Goal: Download file/media

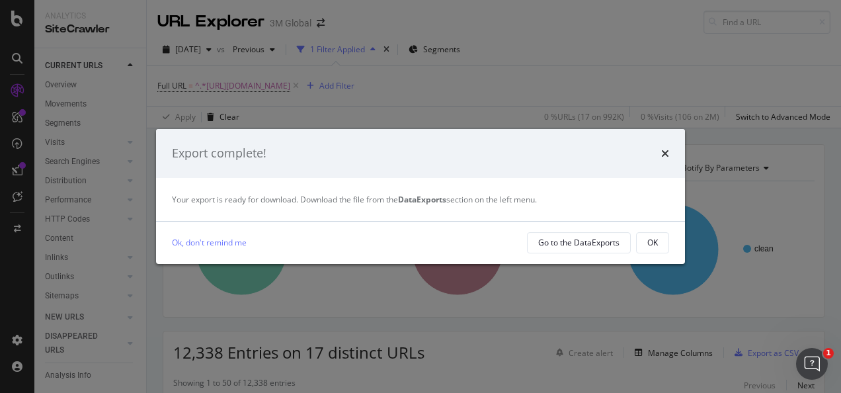
scroll to position [66, 0]
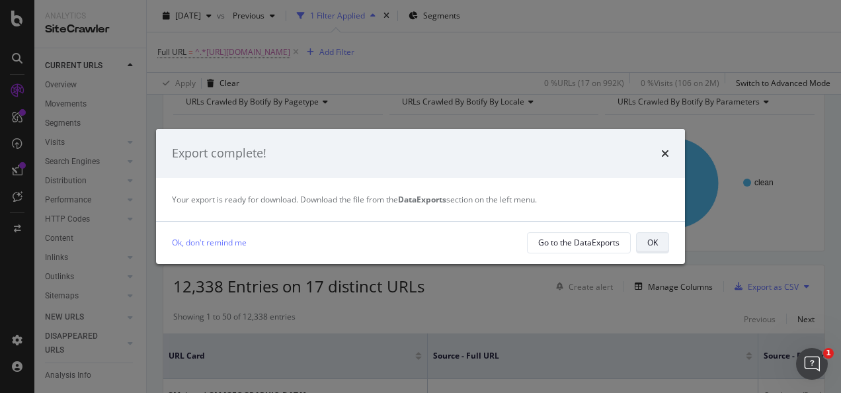
click at [660, 239] on button "OK" at bounding box center [652, 242] width 33 height 21
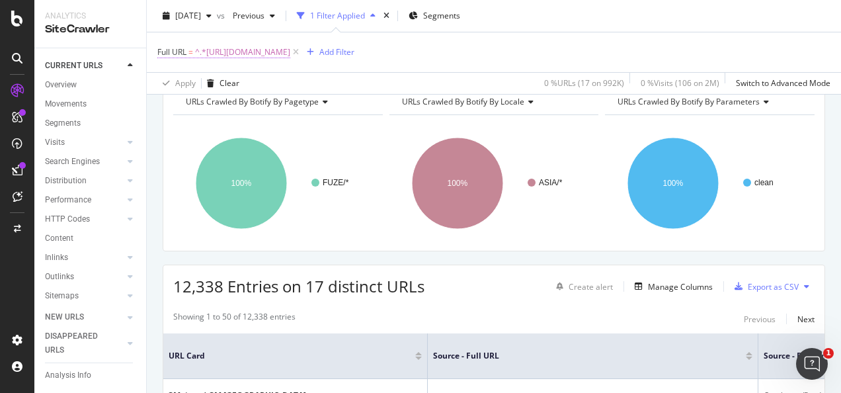
click at [290, 48] on span "^.*[URL][DOMAIN_NAME]" at bounding box center [242, 52] width 95 height 19
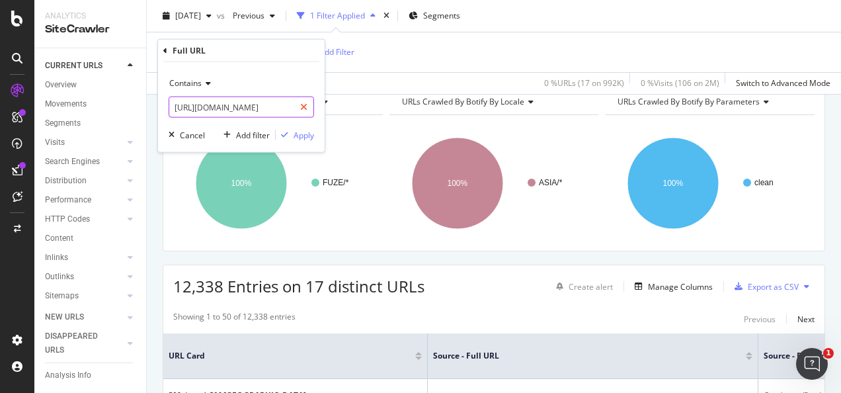
click at [305, 106] on icon at bounding box center [303, 106] width 7 height 9
click at [284, 111] on input "text" at bounding box center [241, 107] width 144 height 21
paste input "https://www.3mnz.co.nz/3M/en_NZ/gives-nz/"
type input "https://www.3mnz.co.nz/3M/en_NZ/gives-nz/"
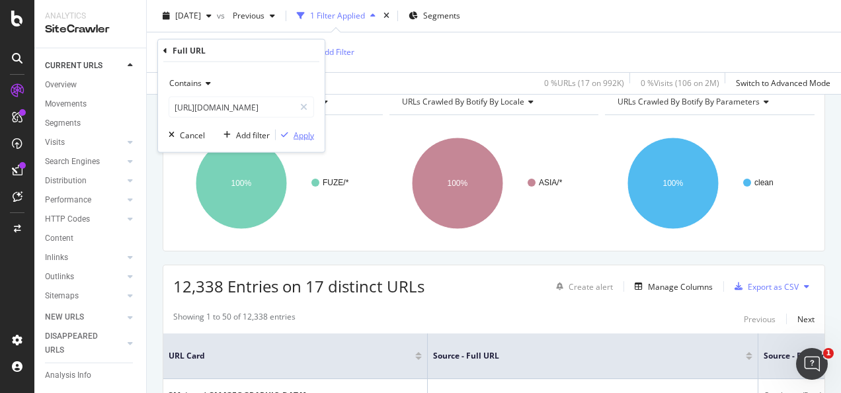
click at [296, 130] on div "Contains https://www.3mnz.co.nz/3M/en_NZ/gives-nz/ Cancel Add filter Apply" at bounding box center [241, 107] width 167 height 90
click at [296, 135] on div "Apply" at bounding box center [304, 134] width 20 height 11
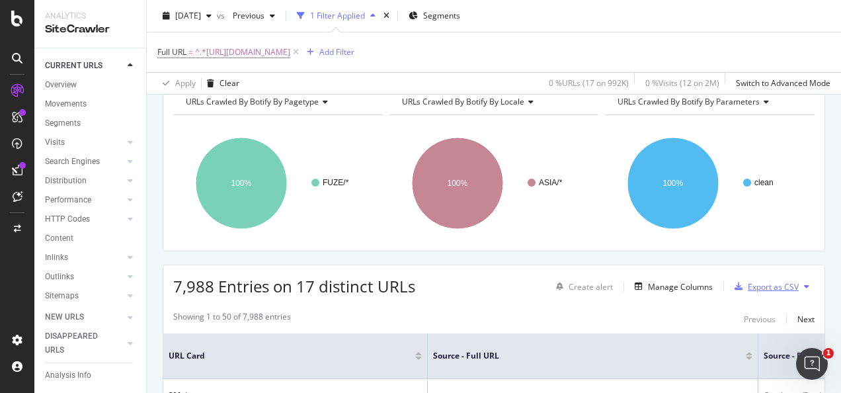
click at [748, 288] on div "Export as CSV" at bounding box center [773, 286] width 51 height 11
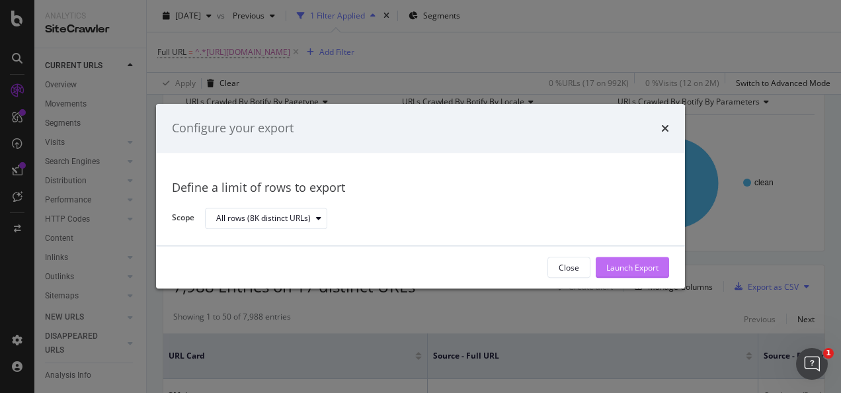
click at [648, 266] on div "Launch Export" at bounding box center [632, 267] width 52 height 11
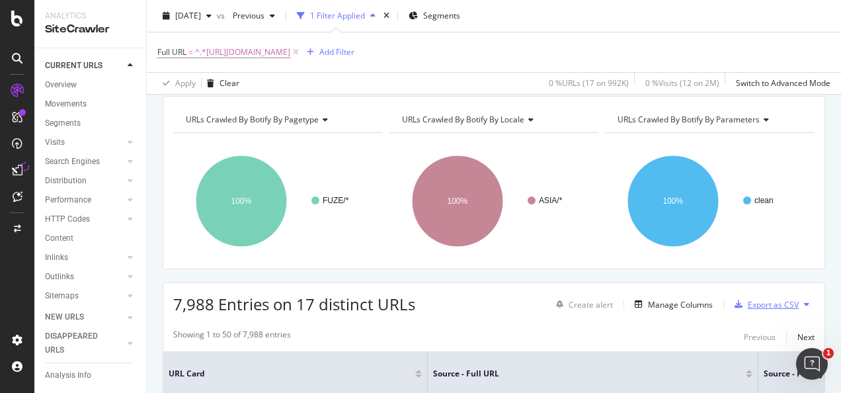
scroll to position [66, 0]
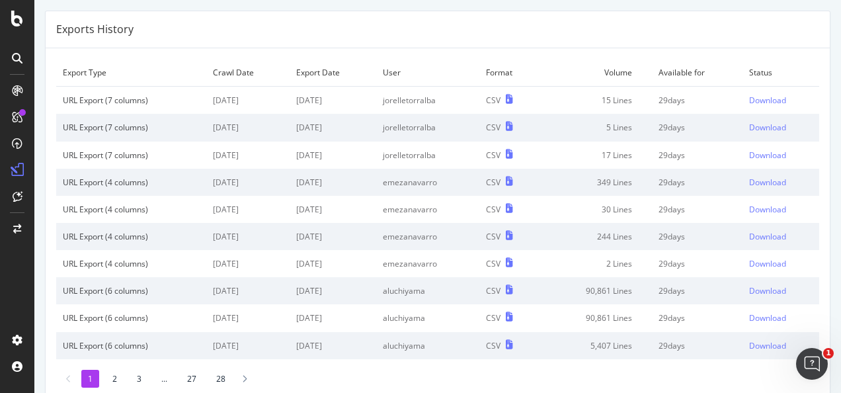
scroll to position [66, 0]
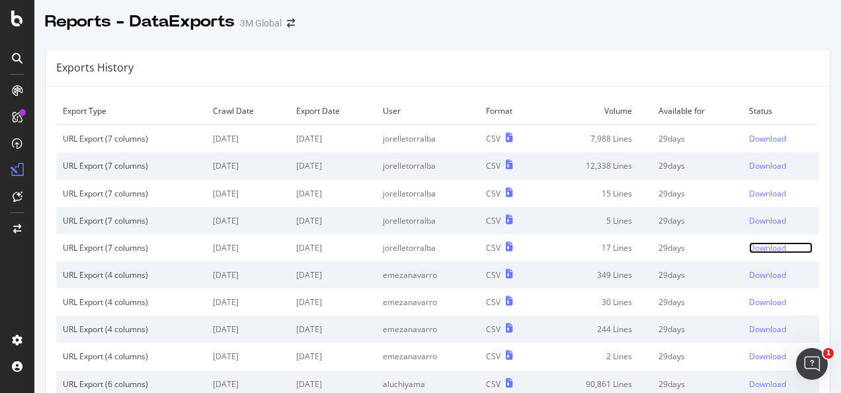
click at [749, 245] on div "Download" at bounding box center [767, 247] width 37 height 11
click at [749, 221] on div "Download" at bounding box center [767, 220] width 37 height 11
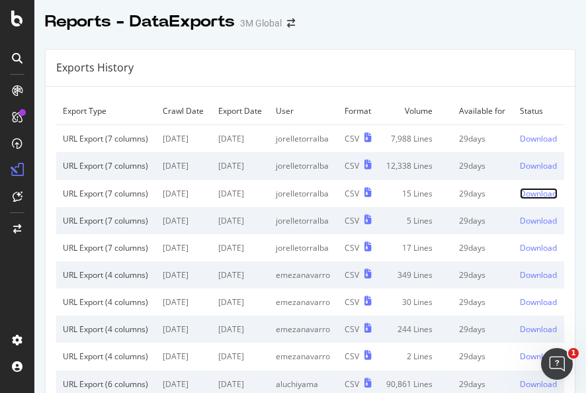
click at [520, 199] on div "Download" at bounding box center [538, 193] width 37 height 11
click at [520, 171] on div "Download" at bounding box center [538, 165] width 37 height 11
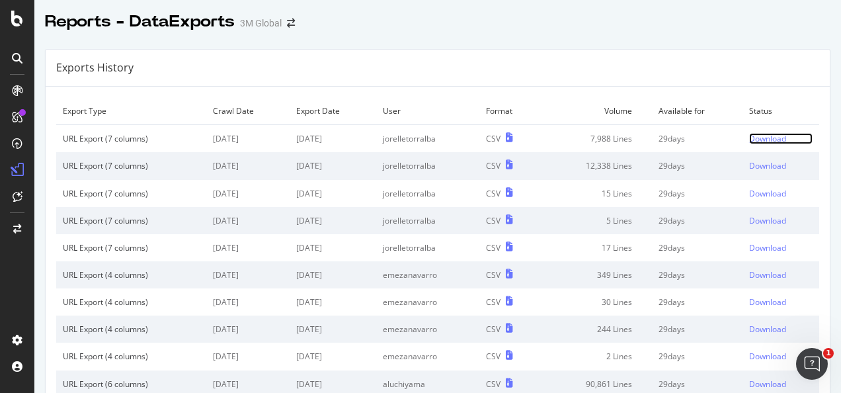
click at [751, 134] on div "Download" at bounding box center [767, 138] width 37 height 11
